Goal: Task Accomplishment & Management: Manage account settings

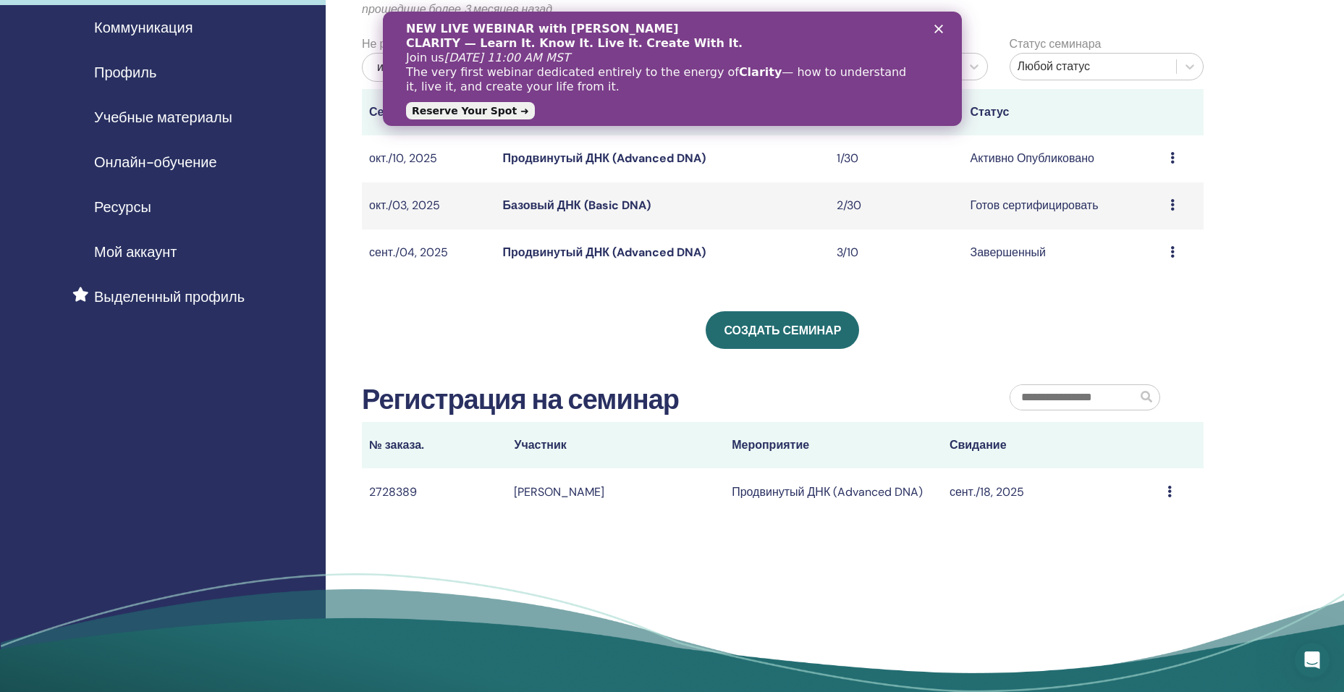
scroll to position [145, 0]
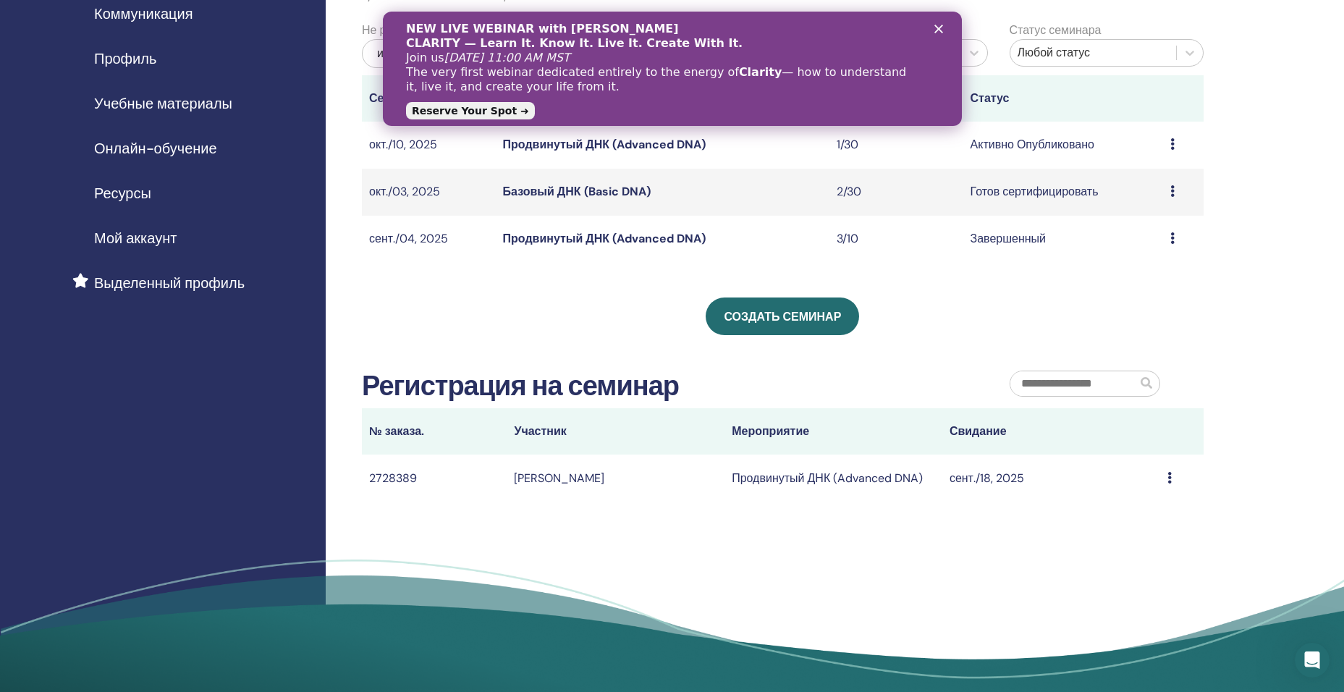
click at [508, 474] on icon at bounding box center [1170, 478] width 4 height 12
click at [508, 481] on td "[PERSON_NAME]" at bounding box center [616, 478] width 218 height 47
click at [508, 25] on icon "Закрыть" at bounding box center [938, 29] width 9 height 9
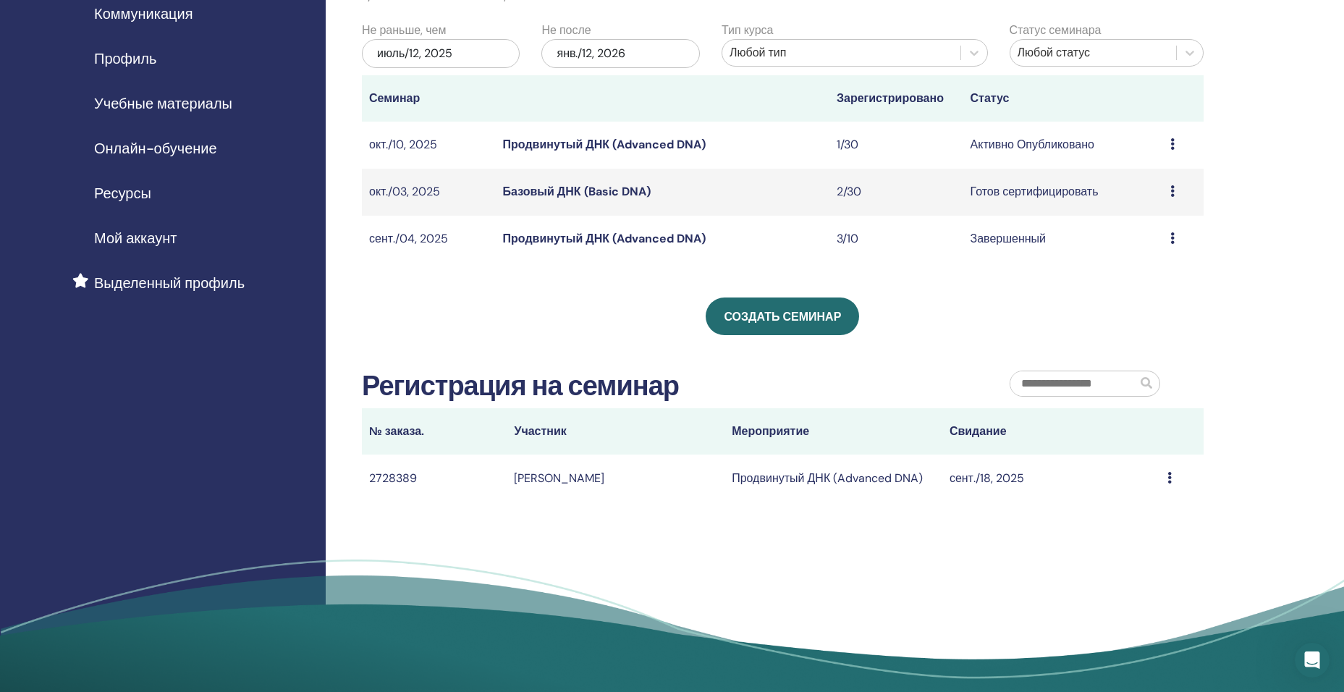
click at [396, 475] on td "2728389" at bounding box center [434, 478] width 145 height 47
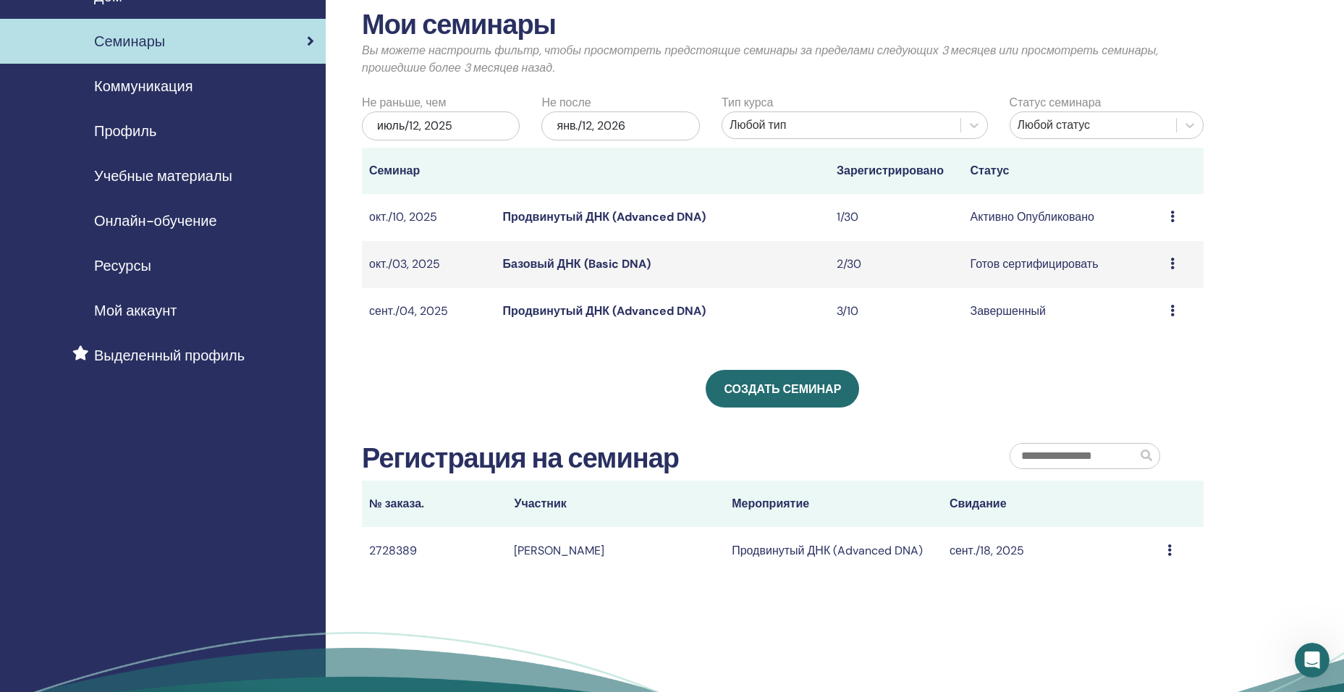
click at [508, 506] on icon at bounding box center [1170, 550] width 4 height 12
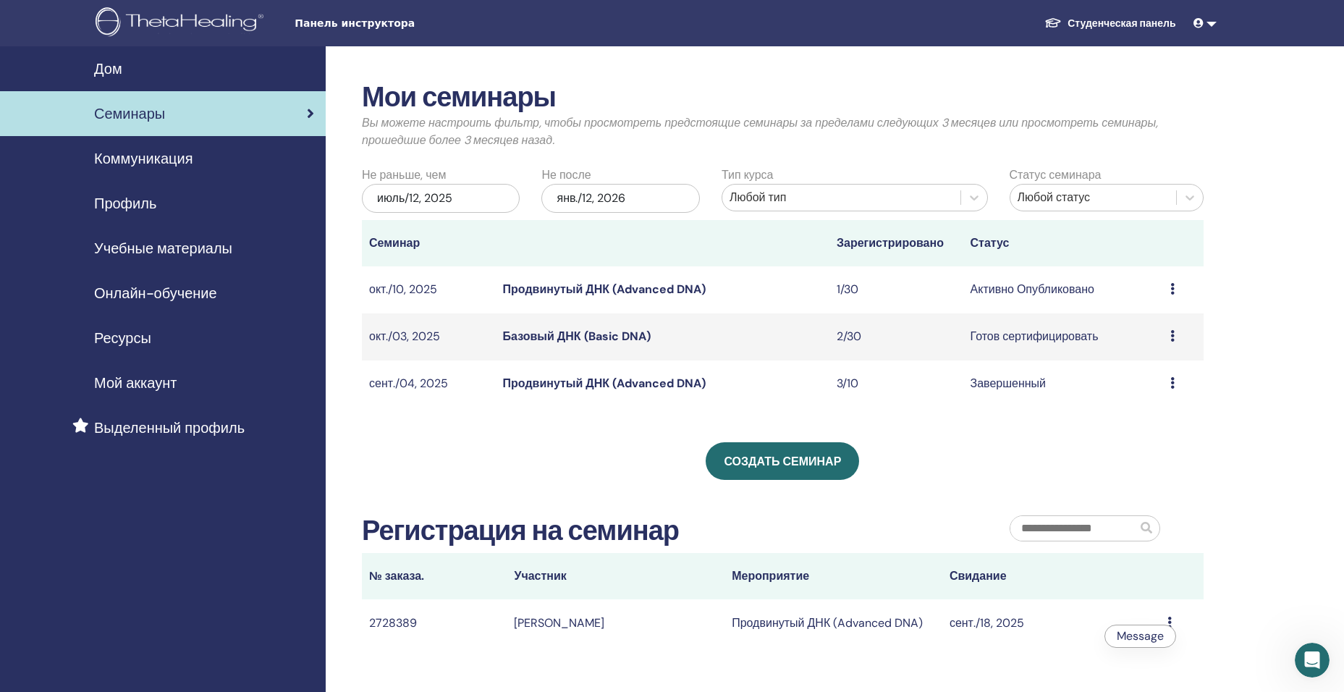
click at [242, 116] on div "Семинары" at bounding box center [163, 114] width 303 height 22
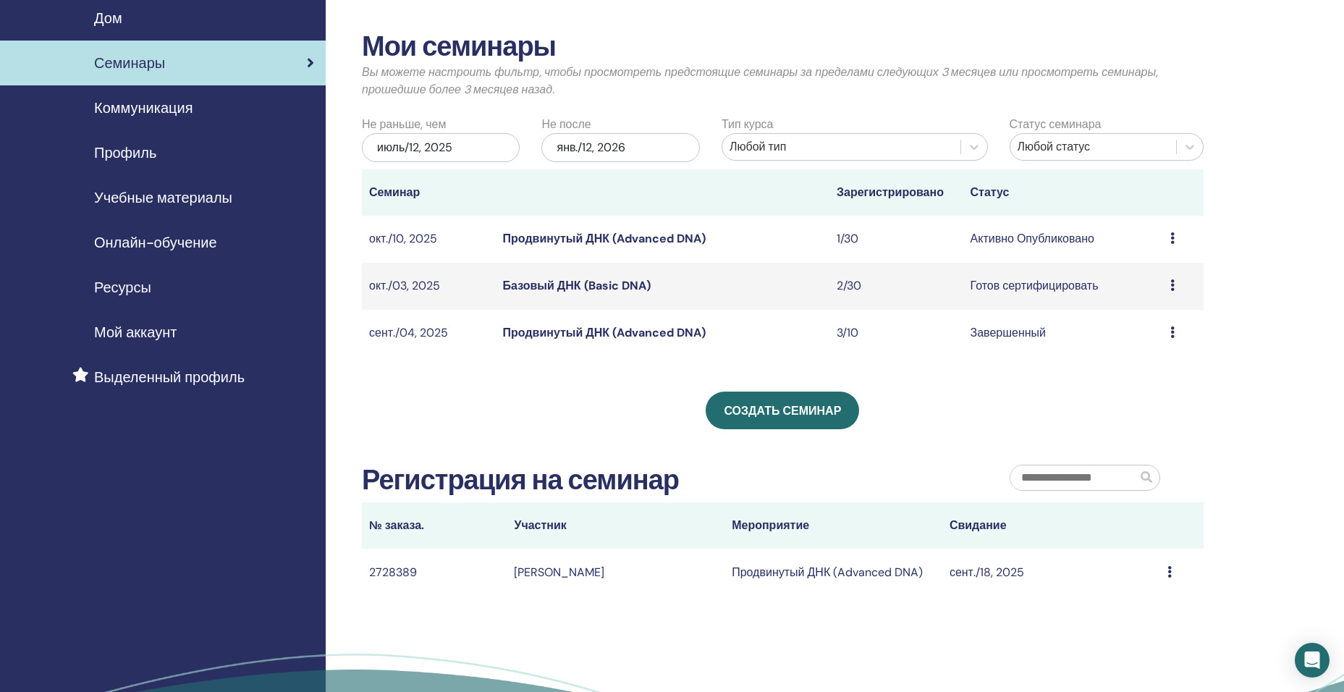
scroll to position [72, 0]
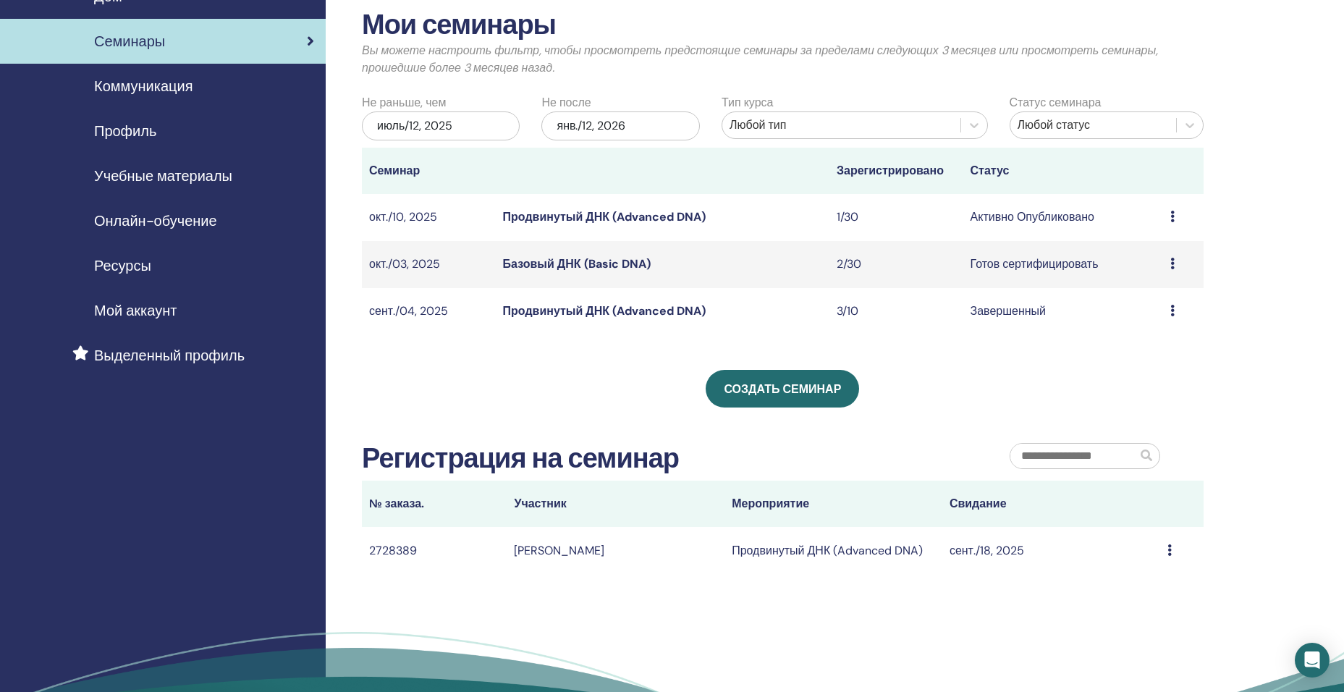
click at [546, 214] on link "Продвинутый ДНК (Advanced DNA)" at bounding box center [604, 216] width 203 height 15
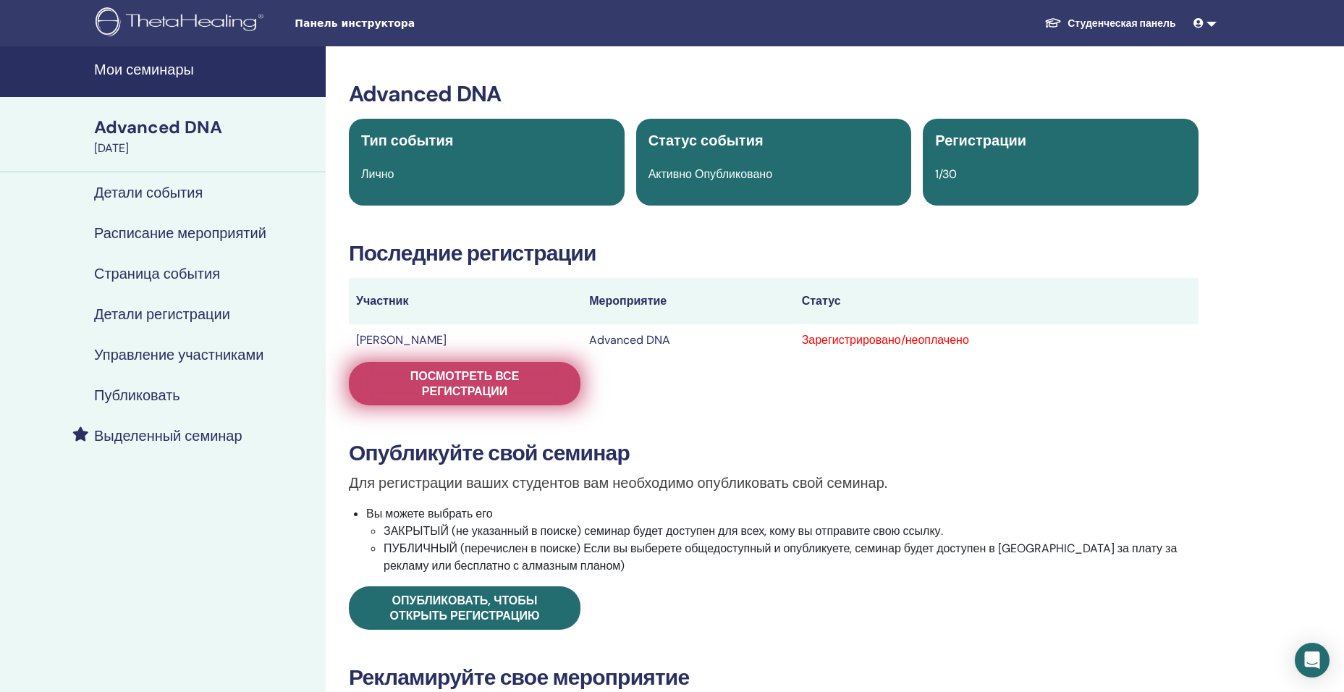
click at [510, 380] on span "Посмотреть все регистрации" at bounding box center [464, 383] width 195 height 30
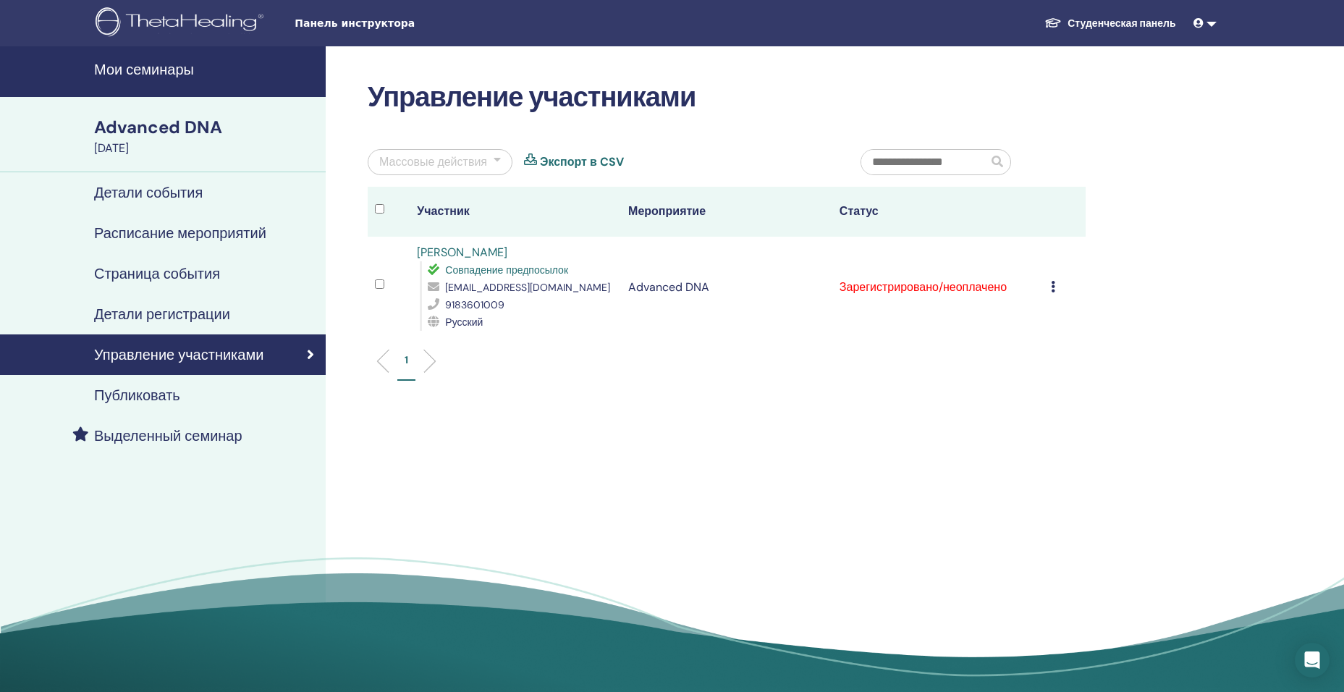
click at [1053, 285] on icon at bounding box center [1053, 287] width 4 height 12
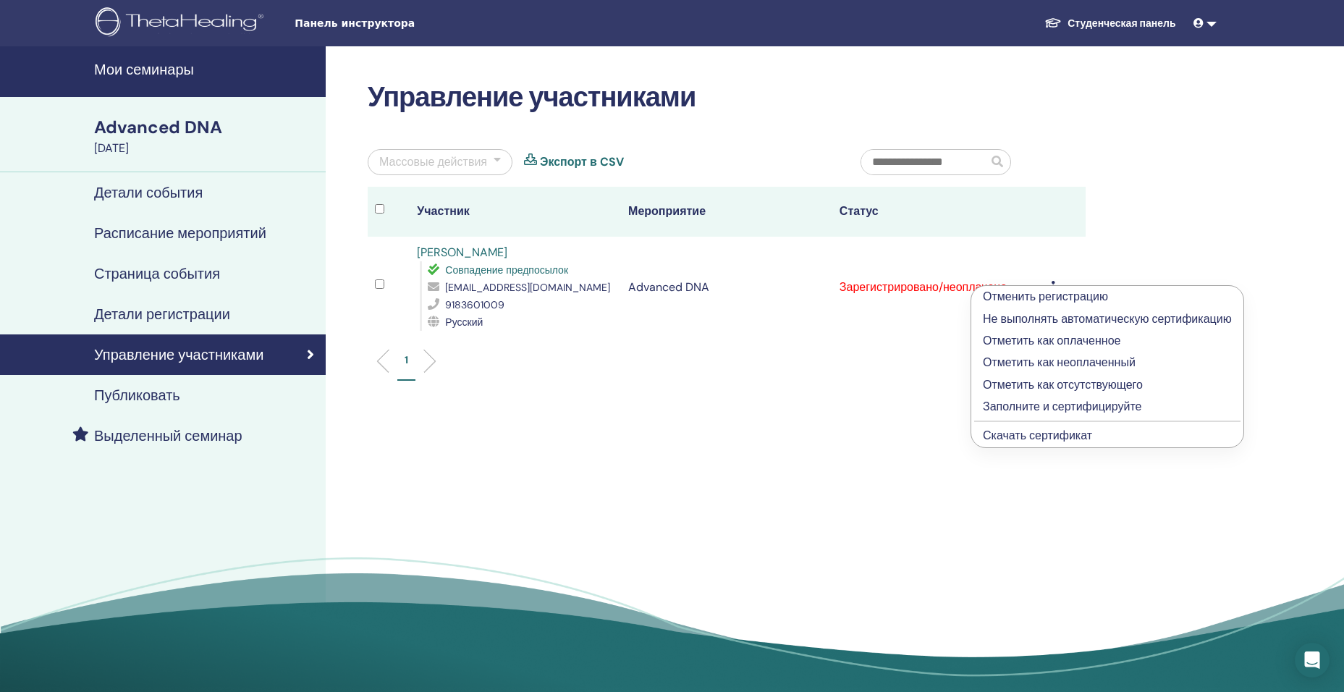
click at [1021, 343] on p "Отметить как оплаченное" at bounding box center [1107, 340] width 249 height 17
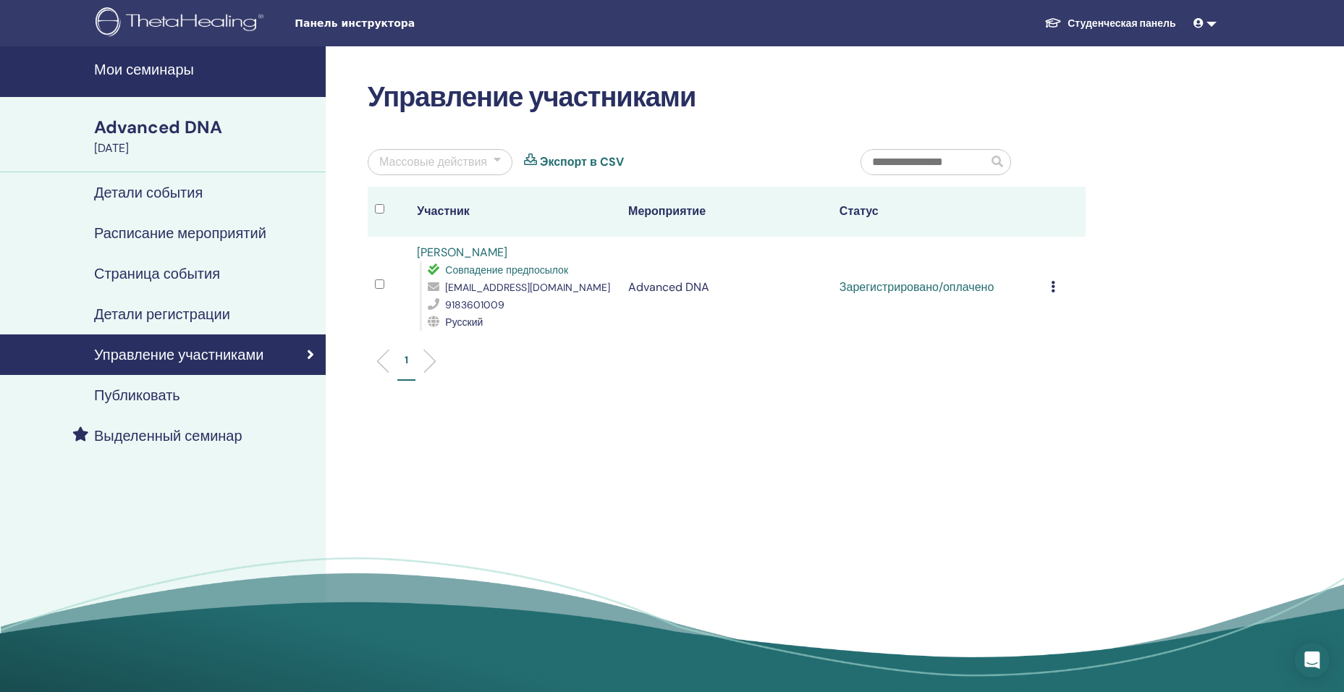
click at [1052, 282] on icon at bounding box center [1053, 287] width 4 height 12
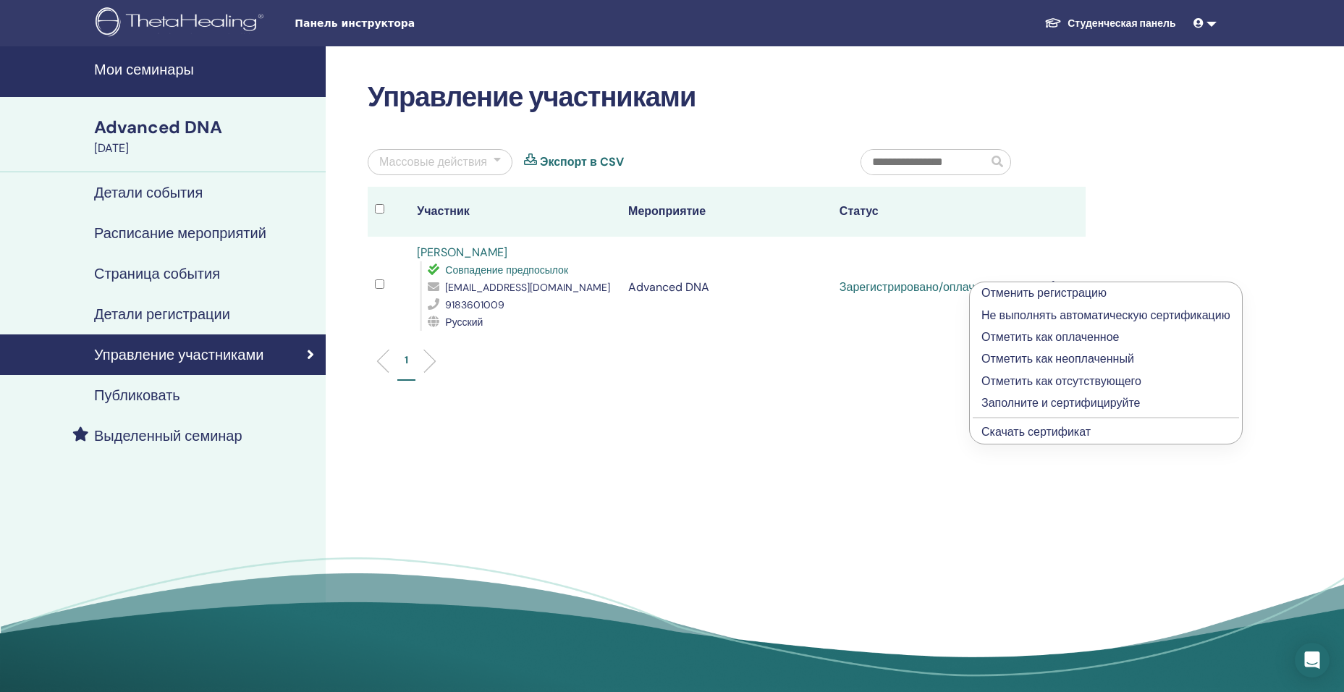
click at [1011, 427] on link "Скачать сертификат" at bounding box center [1036, 431] width 109 height 15
